Goal: Task Accomplishment & Management: Manage account settings

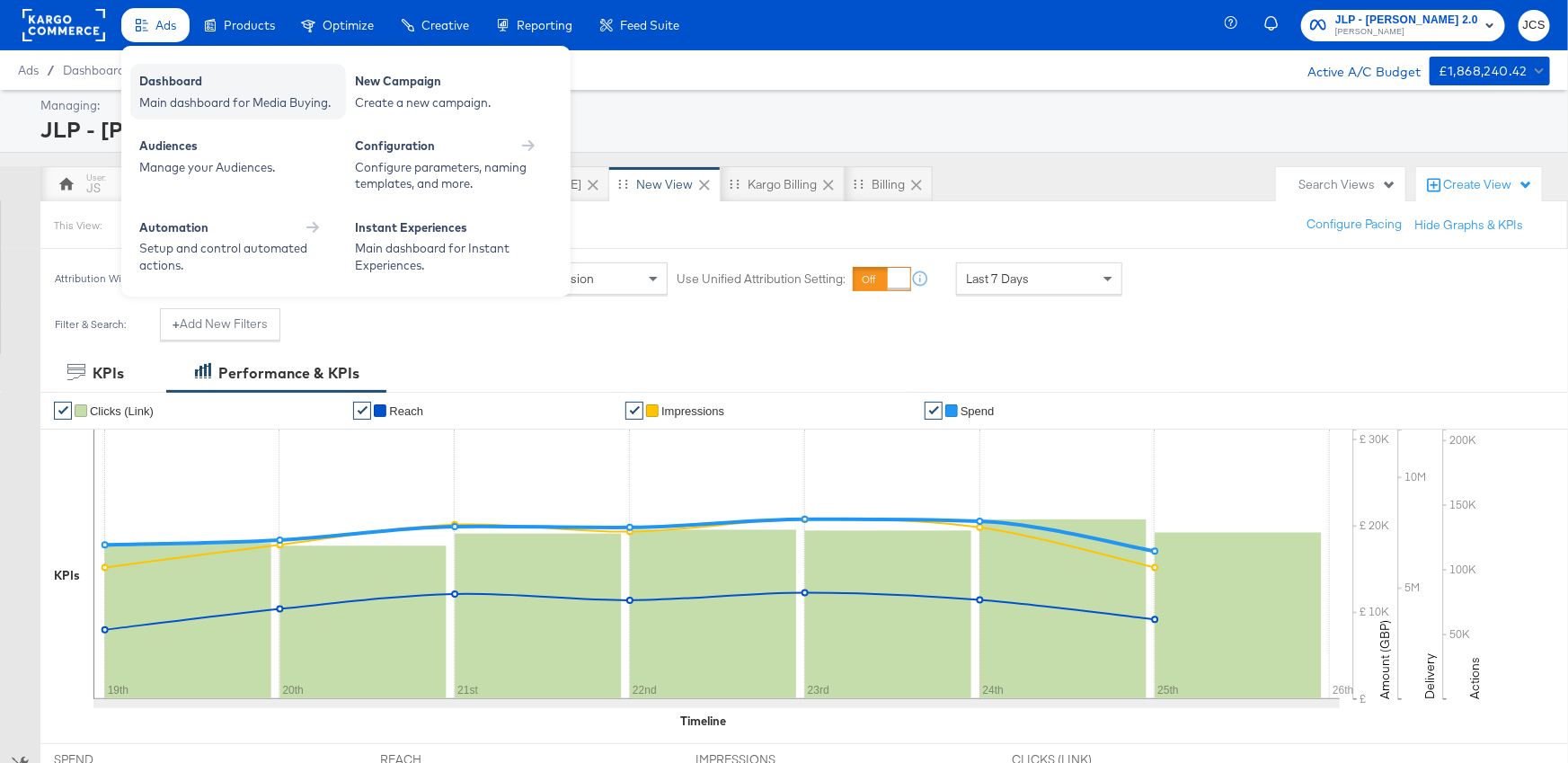
click at [163, 89] on div "Dashboard" at bounding box center [238, 83] width 198 height 22
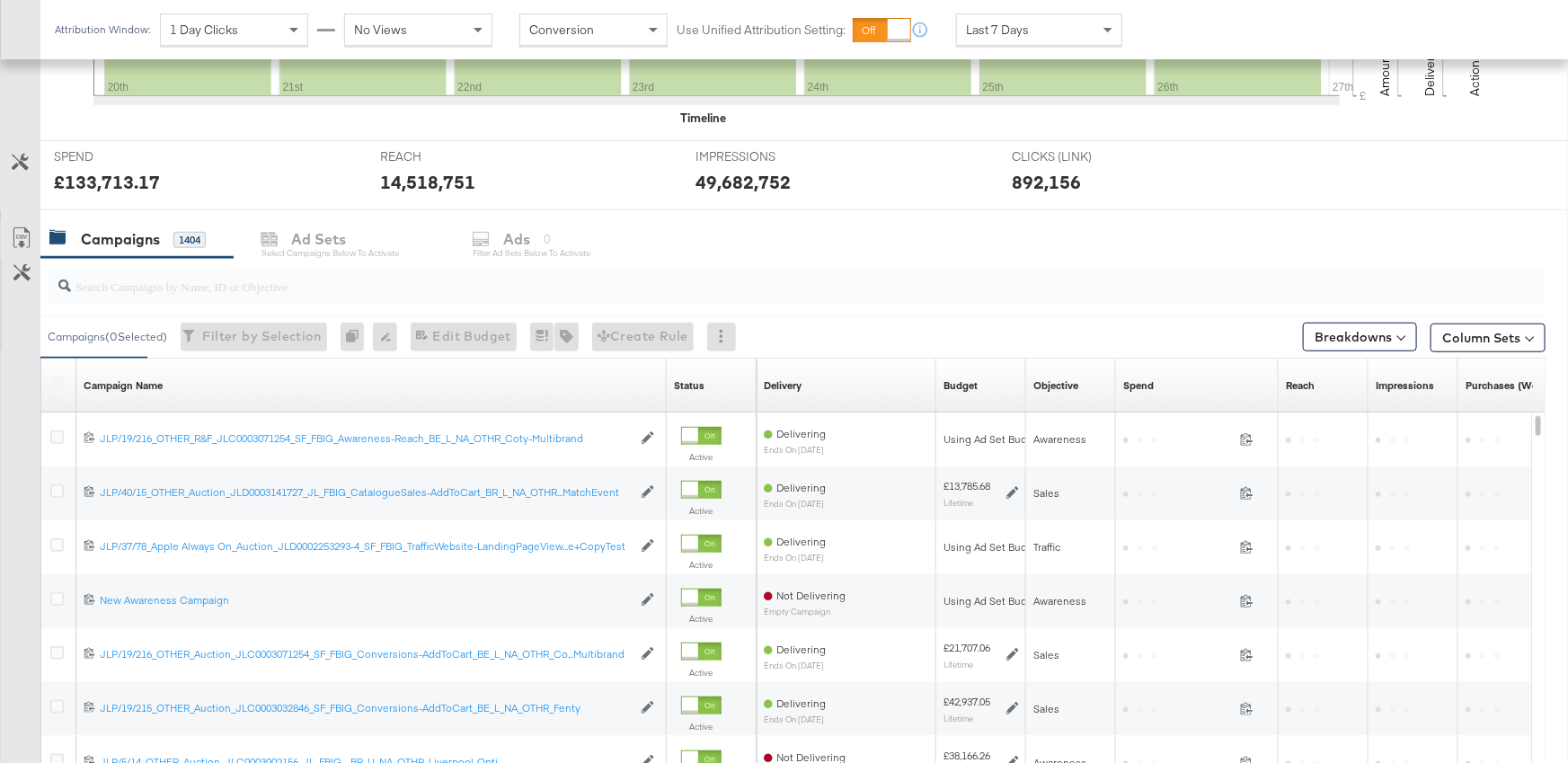
scroll to position [607, 0]
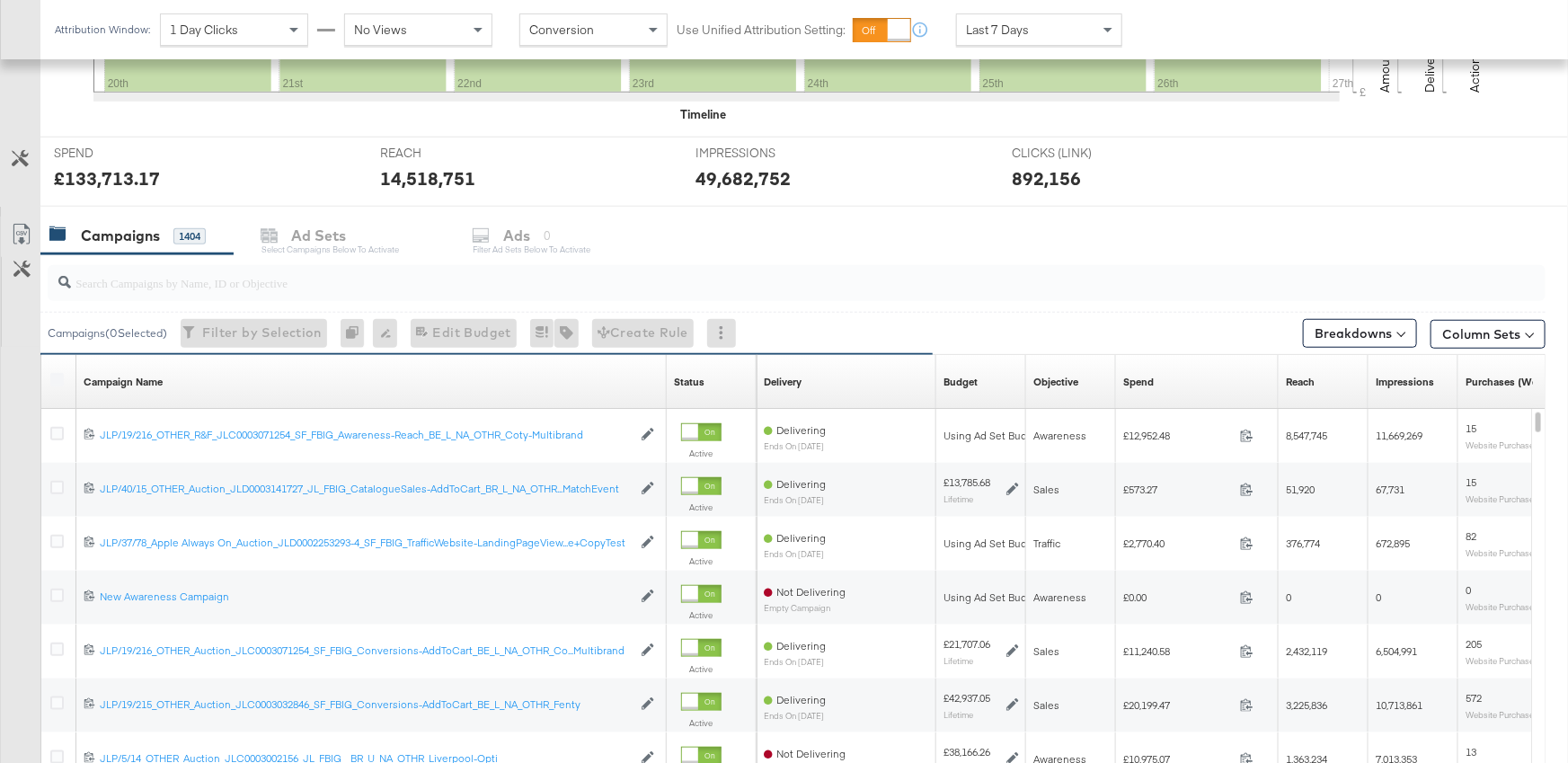
click at [993, 247] on div "Campaigns 1404 Ad Sets Select Campaigns below to activate Ads 0 Filter Ad Sets …" at bounding box center [804, 235] width 1528 height 39
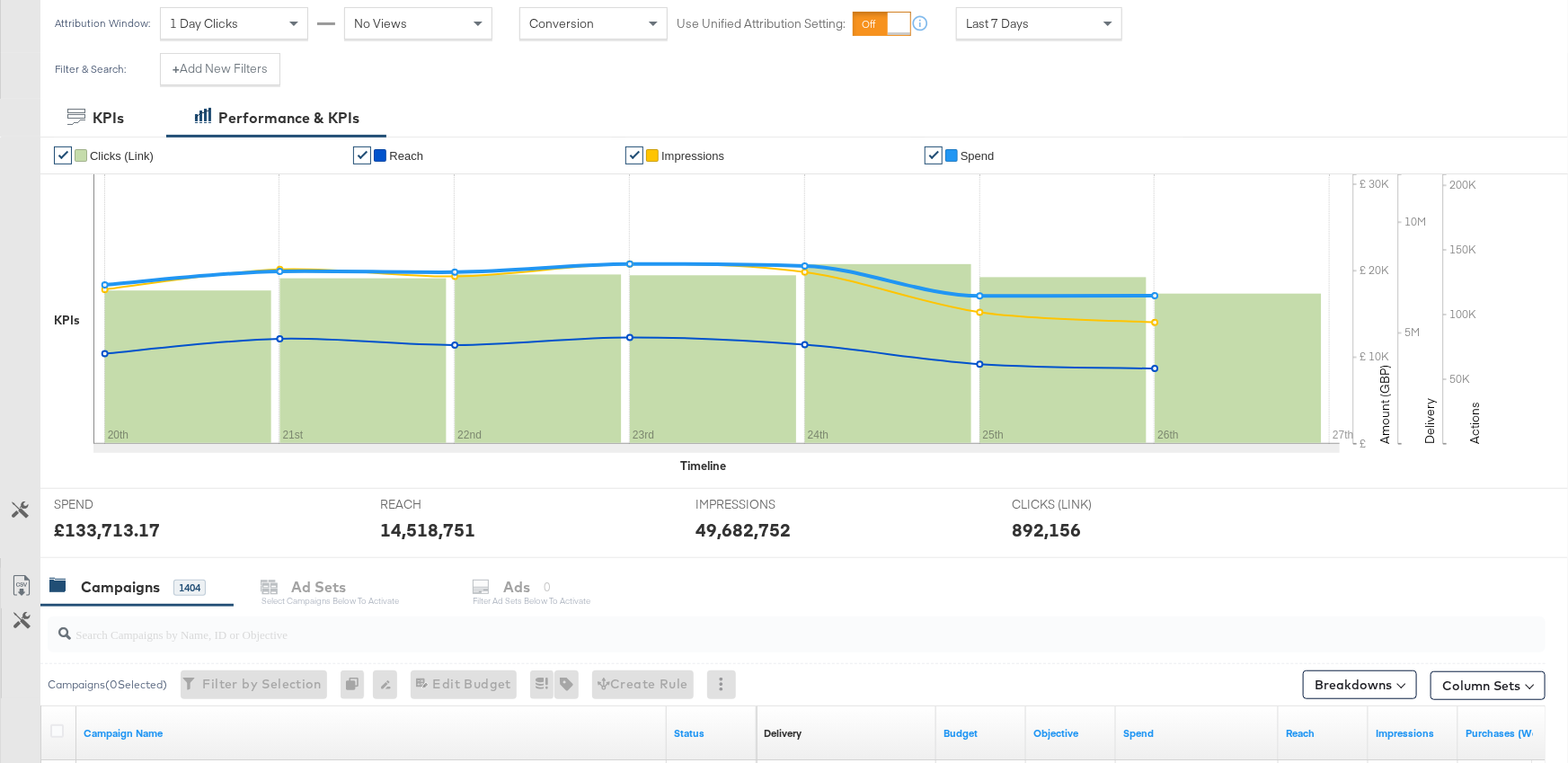
scroll to position [0, 0]
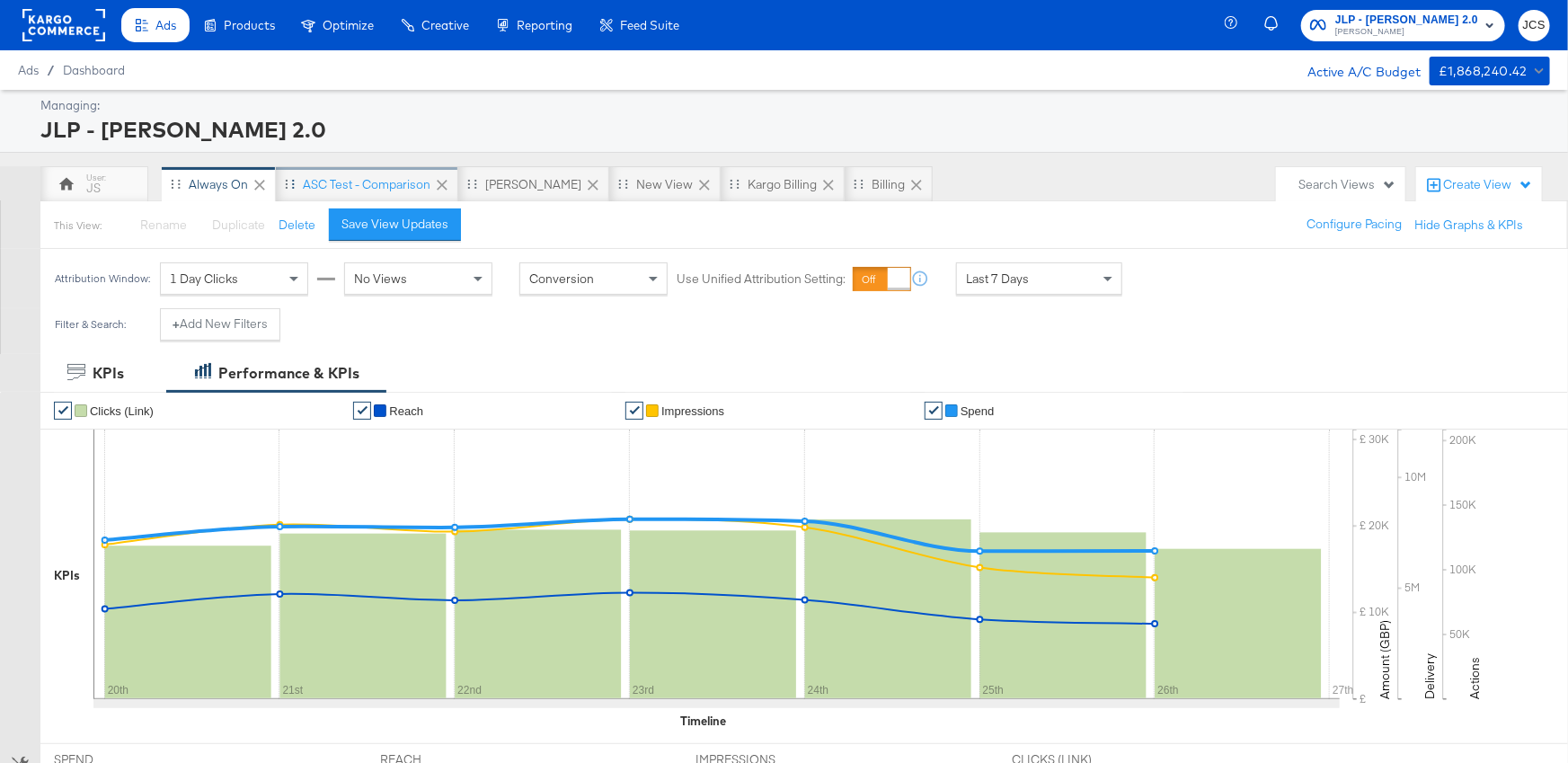
click at [352, 178] on div "ASC Test - comparison" at bounding box center [365, 185] width 127 height 17
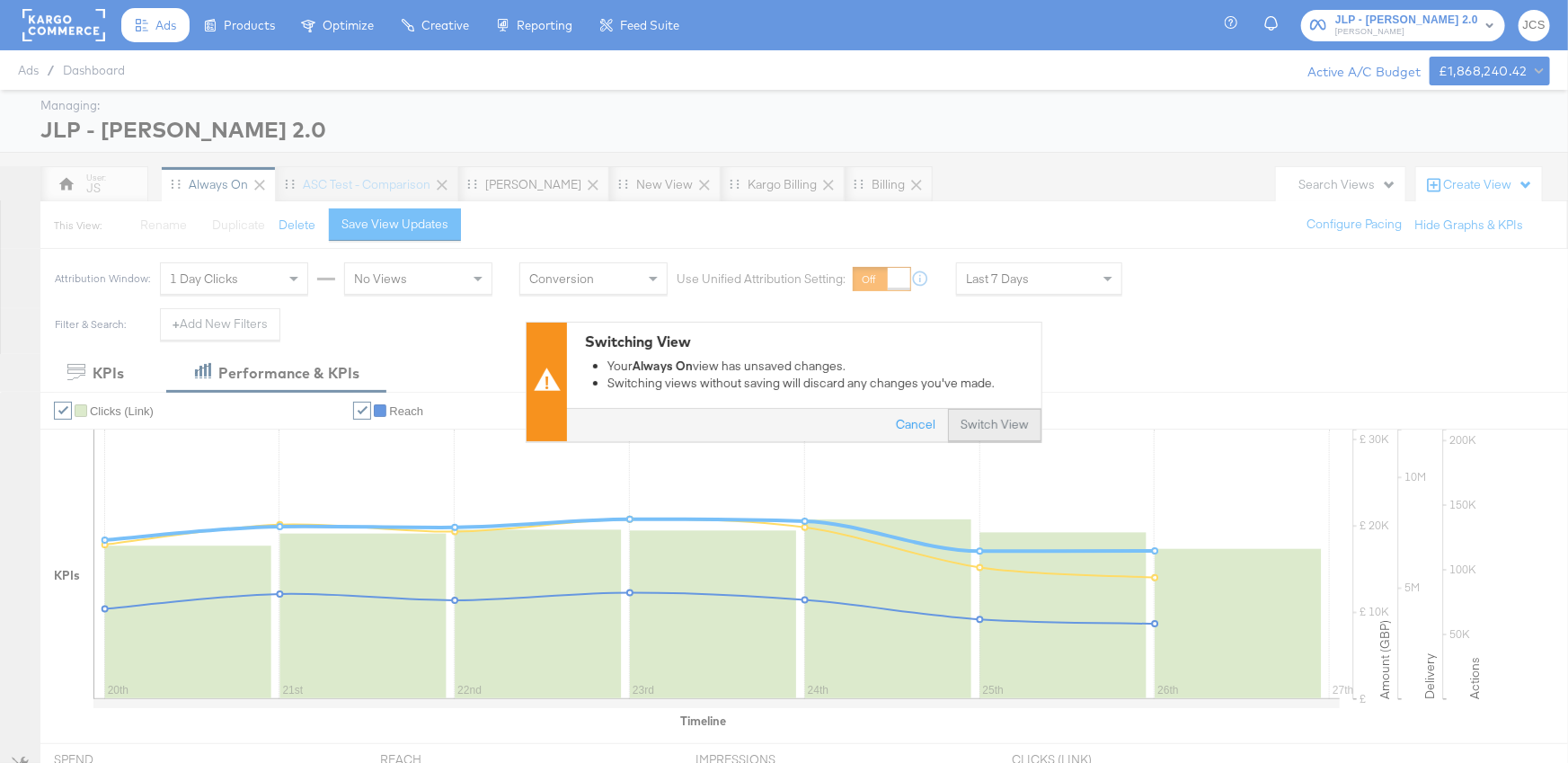
click at [995, 430] on button "Switch View" at bounding box center [994, 425] width 93 height 32
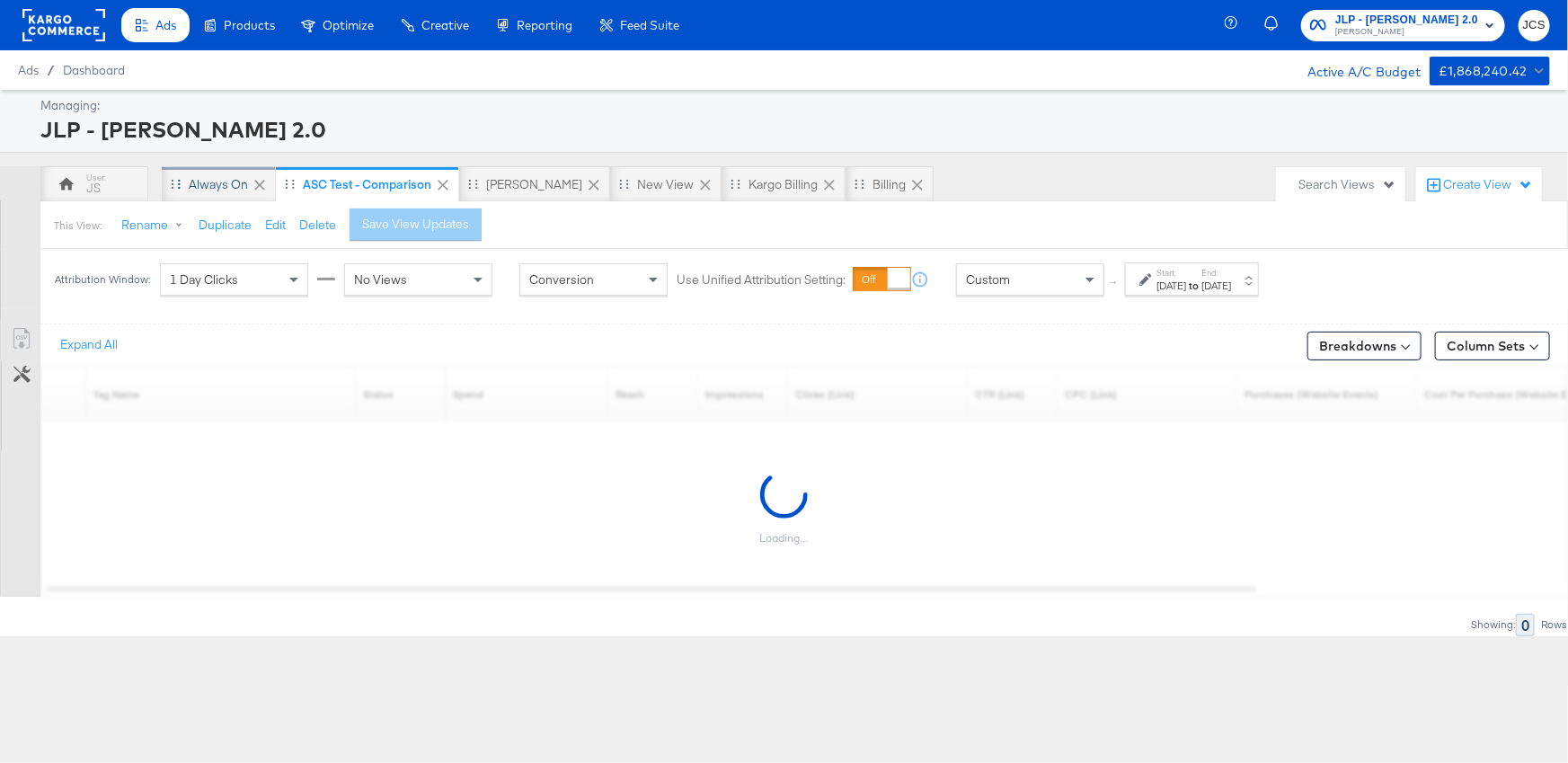
click at [231, 185] on div "Always On" at bounding box center [218, 185] width 59 height 17
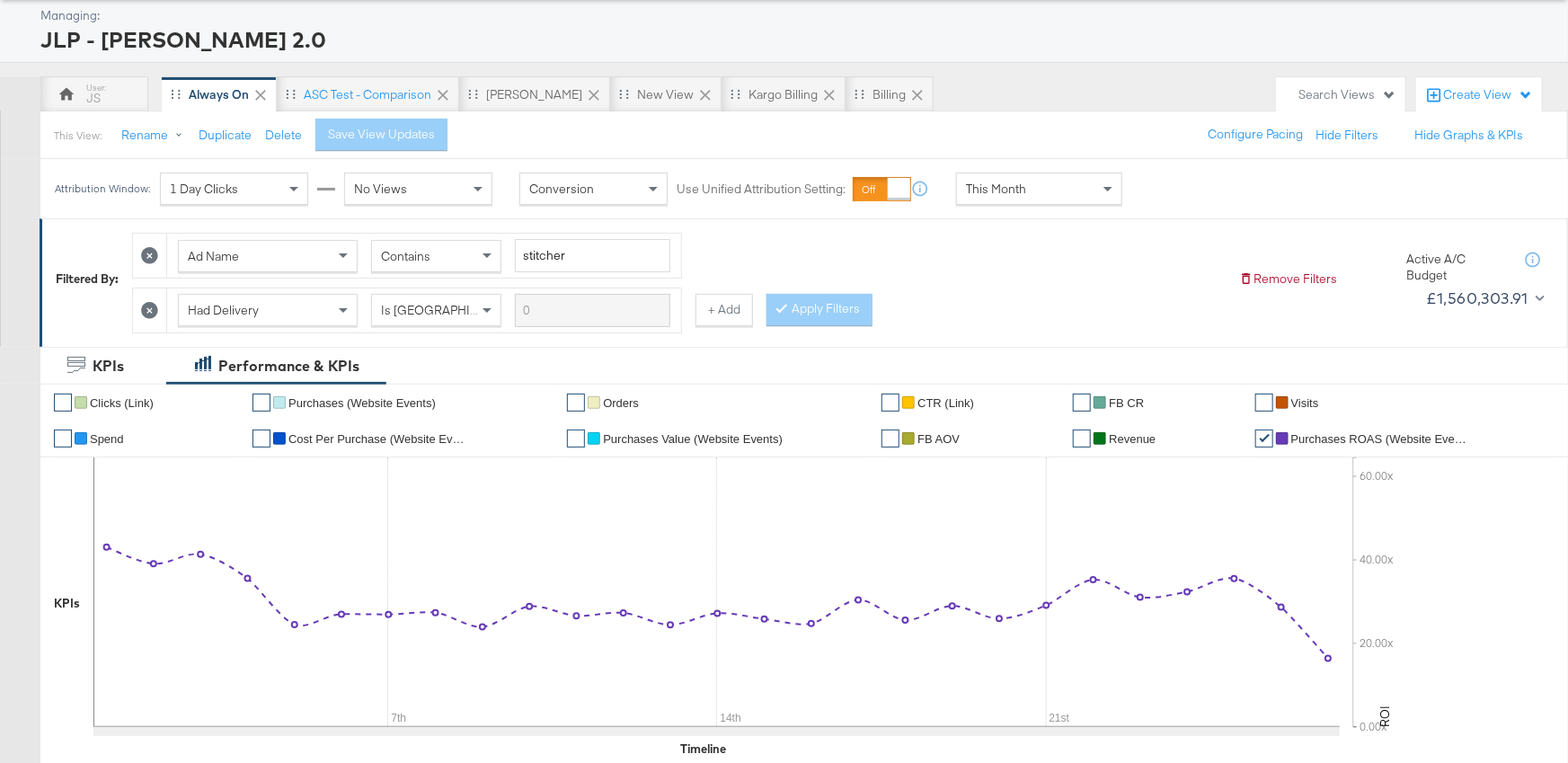
scroll to position [89, 0]
